Goal: Transaction & Acquisition: Obtain resource

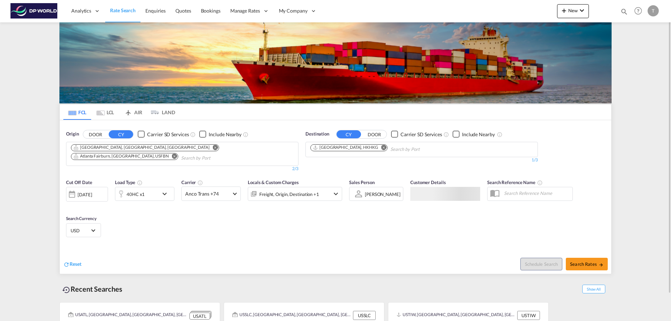
click at [102, 150] on div "[GEOGRAPHIC_DATA], [GEOGRAPHIC_DATA], [GEOGRAPHIC_DATA]" at bounding box center [141, 148] width 136 height 6
click at [213, 147] on md-icon "Remove" at bounding box center [215, 147] width 5 height 5
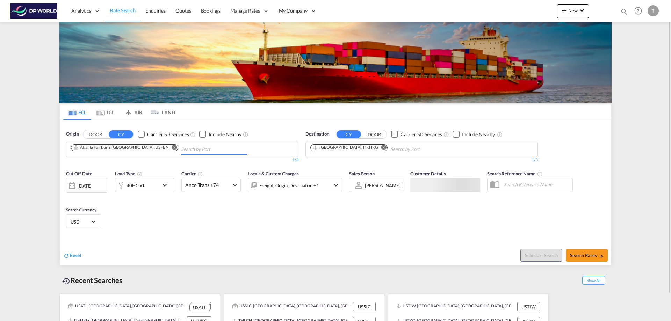
click at [172, 147] on md-icon "Remove" at bounding box center [174, 147] width 5 height 5
click at [100, 149] on body "Analytics Reports Dashboard Rate Search Enquiries Quotes Bookings" at bounding box center [335, 160] width 671 height 321
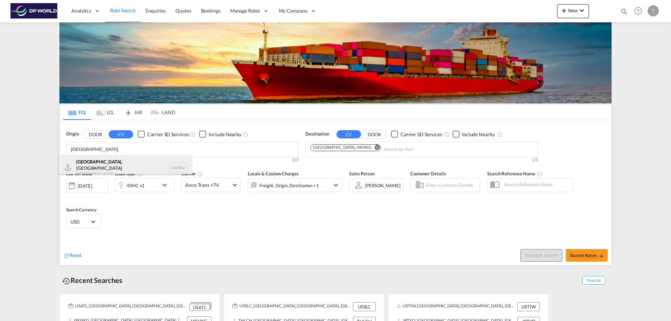
type input "[GEOGRAPHIC_DATA]"
click at [93, 164] on div "[GEOGRAPHIC_DATA] , [GEOGRAPHIC_DATA] [GEOGRAPHIC_DATA] USHOU" at bounding box center [125, 167] width 133 height 25
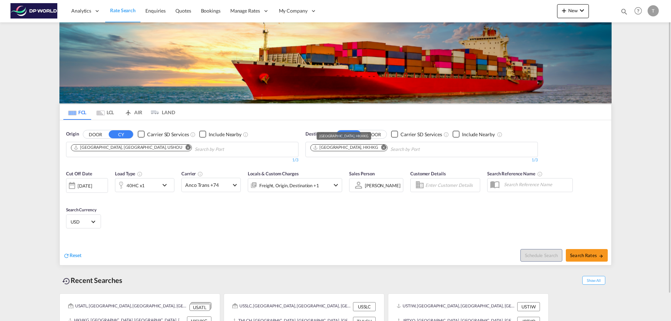
click at [352, 149] on div "[GEOGRAPHIC_DATA], HKHKG" at bounding box center [345, 148] width 65 height 6
click at [381, 146] on md-icon "Remove" at bounding box center [383, 147] width 5 height 5
click at [362, 146] on input "Chips input." at bounding box center [343, 149] width 66 height 11
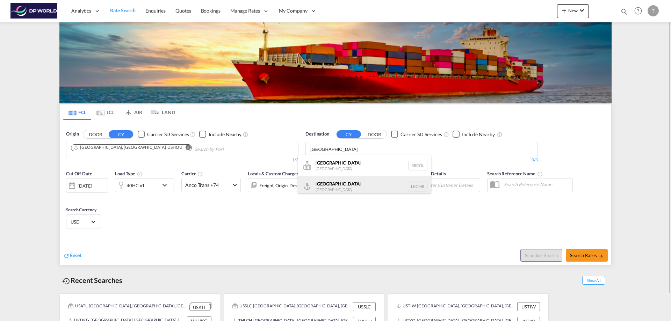
type input "[GEOGRAPHIC_DATA]"
click at [330, 182] on div "Colombo [GEOGRAPHIC_DATA] LKCMB" at bounding box center [364, 186] width 133 height 21
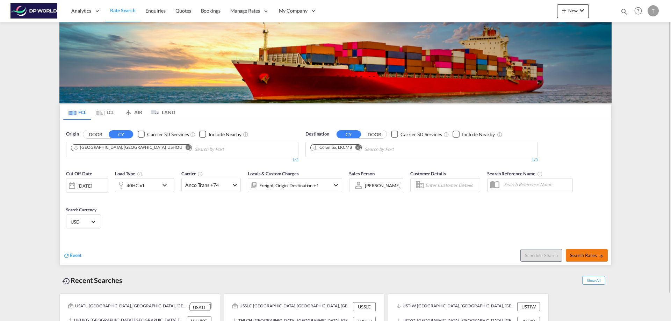
click at [589, 256] on span "Search Rates" at bounding box center [587, 256] width 34 height 6
type input "USHOU to LKCMB / [DATE]"
